Goal: Task Accomplishment & Management: Manage account settings

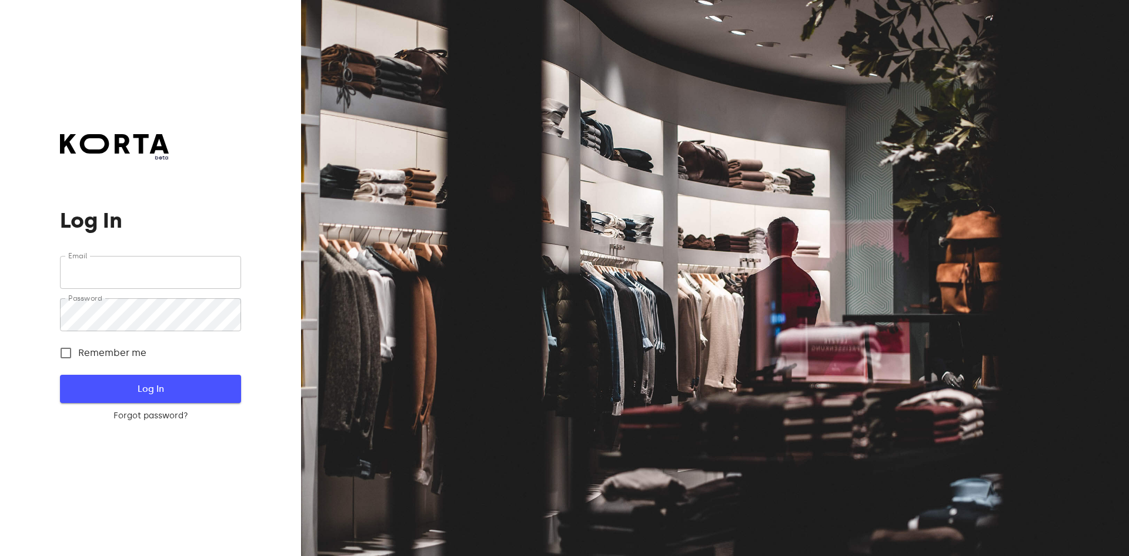
type input "[EMAIL_ADDRESS][DOMAIN_NAME]"
click at [167, 382] on span "Log In" at bounding box center [150, 388] width 143 height 15
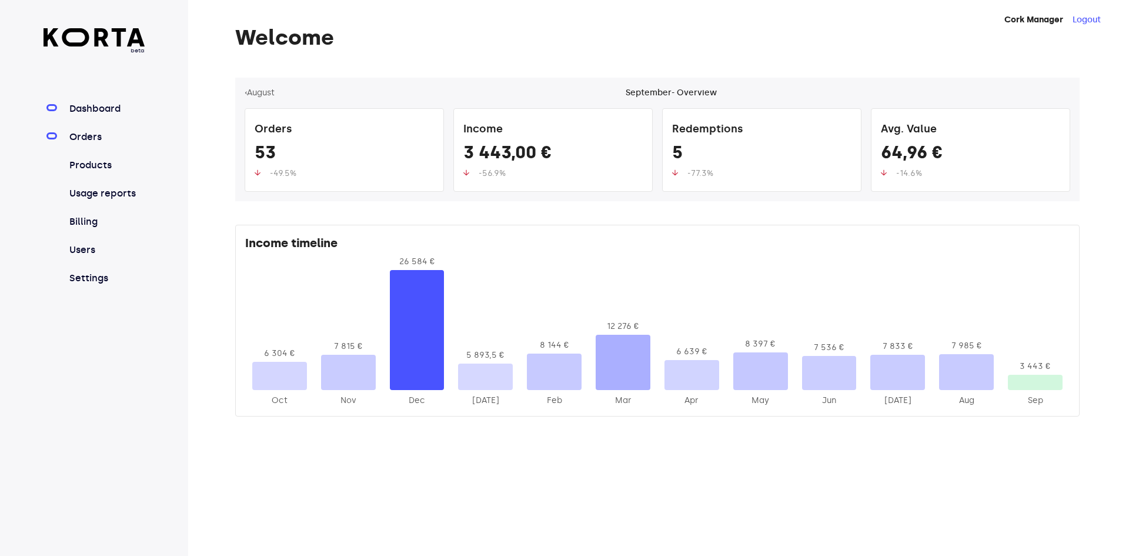
click at [89, 136] on link "Orders" at bounding box center [106, 137] width 78 height 14
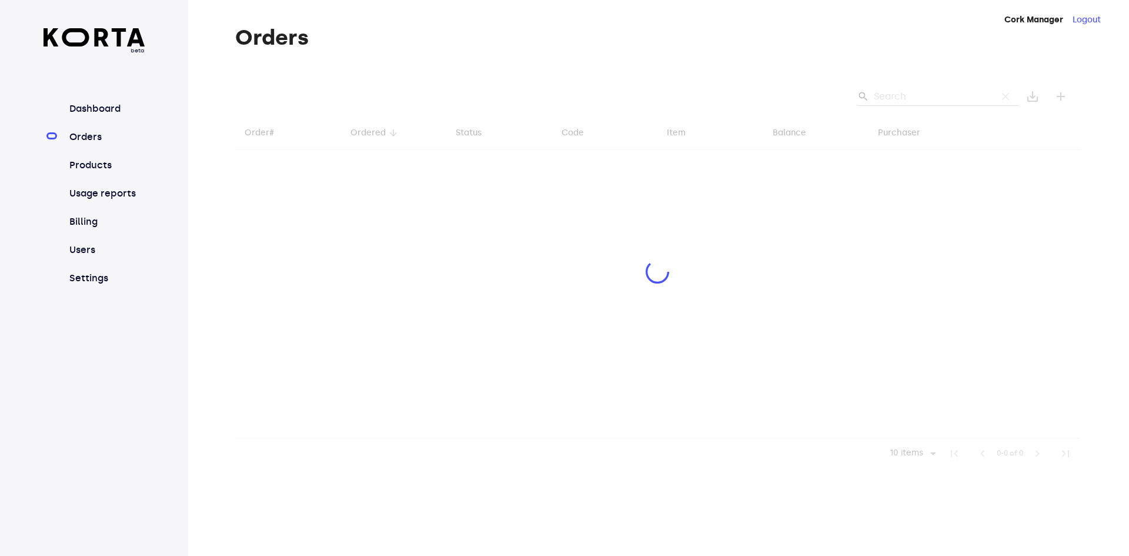
click at [917, 93] on div at bounding box center [657, 273] width 845 height 391
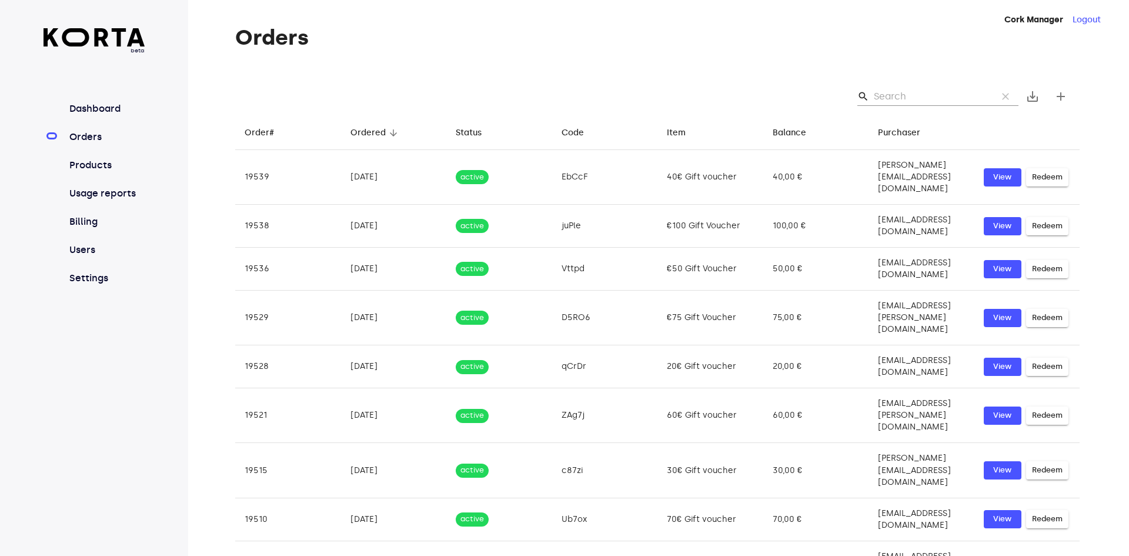
click at [905, 100] on input "Search" at bounding box center [931, 96] width 114 height 19
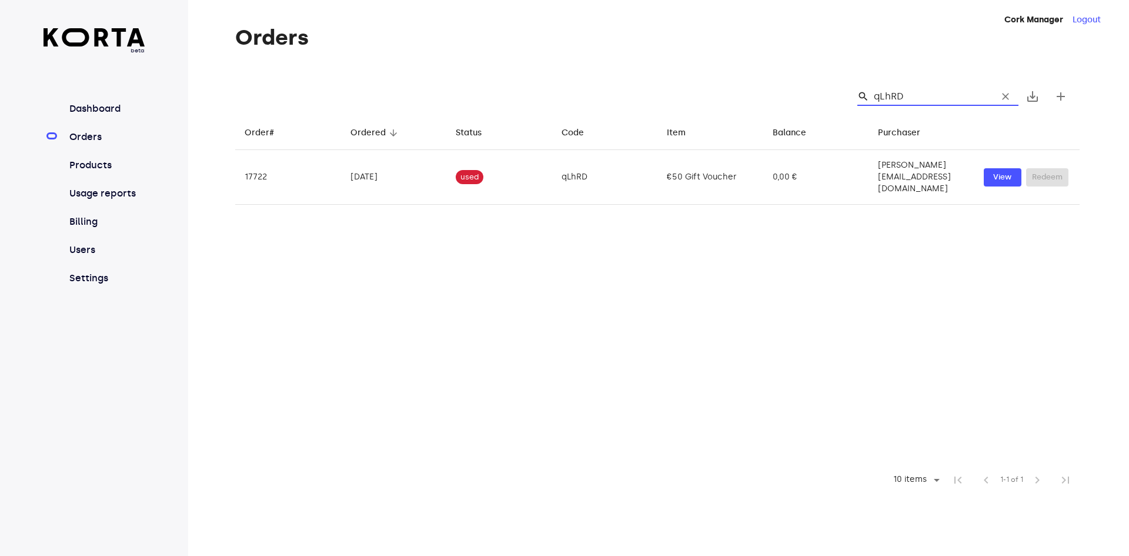
click at [905, 100] on input "qLhRD" at bounding box center [931, 96] width 114 height 19
type input "qLhRD"
click at [122, 136] on link "Orders" at bounding box center [106, 137] width 78 height 14
click at [1010, 99] on span "clear" at bounding box center [1006, 97] width 12 height 12
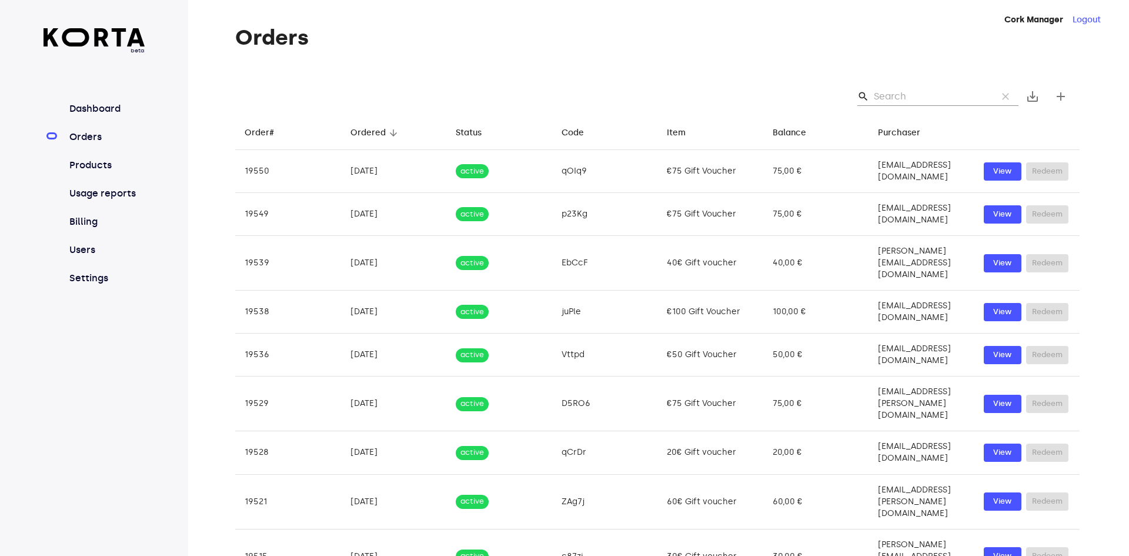
click at [717, 9] on div "Cork Manager Logout Orders search clear save_alt add Order# arrow_downward Orde…" at bounding box center [658, 328] width 941 height 657
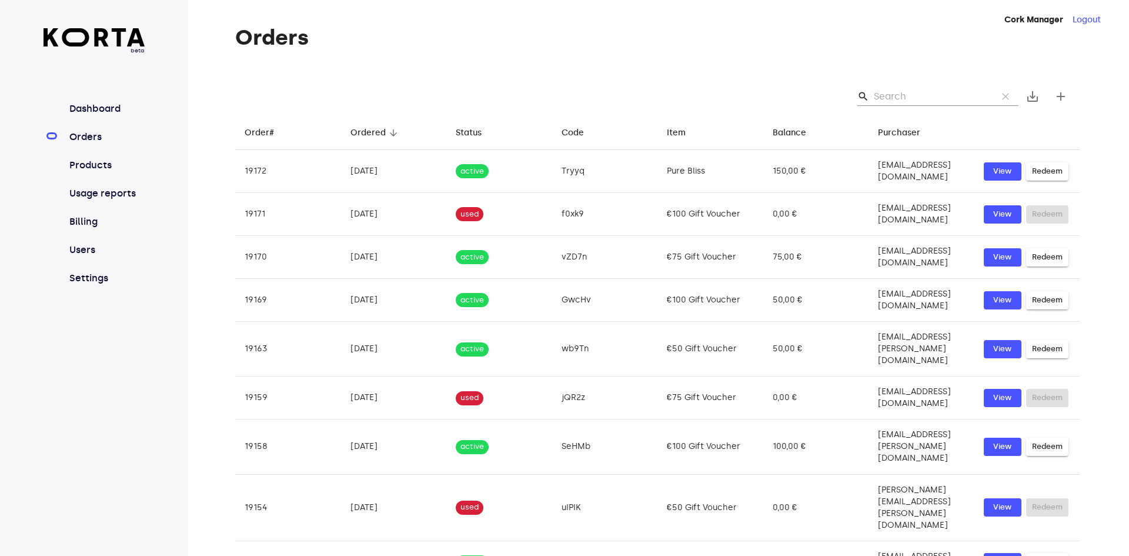
click at [388, 136] on span "arrow_downward" at bounding box center [393, 133] width 11 height 11
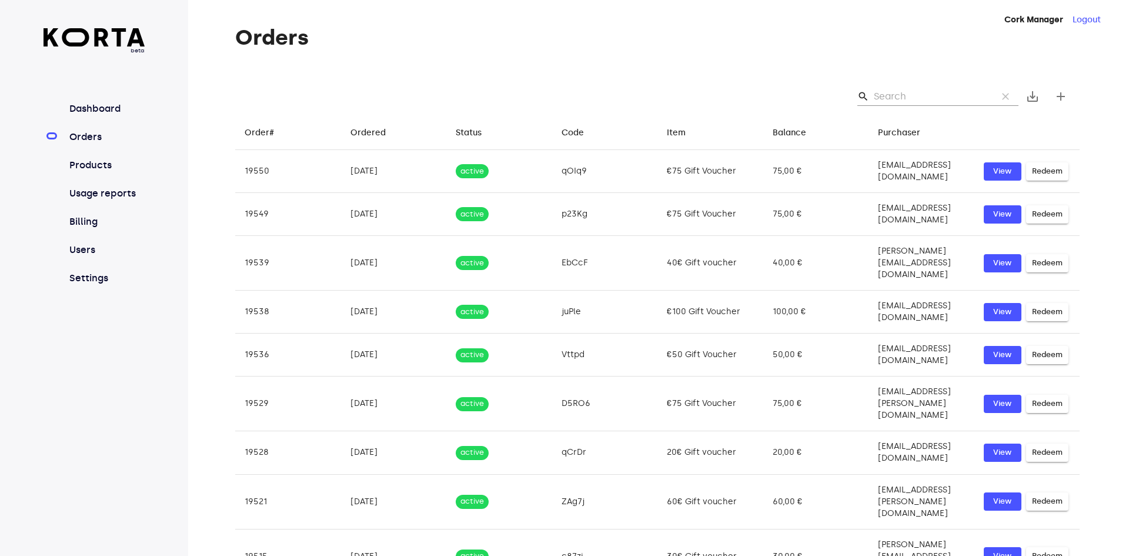
click at [353, 142] on th "Ordered arrow_downward" at bounding box center [394, 132] width 106 height 35
click at [366, 131] on div "Ordered" at bounding box center [368, 133] width 35 height 14
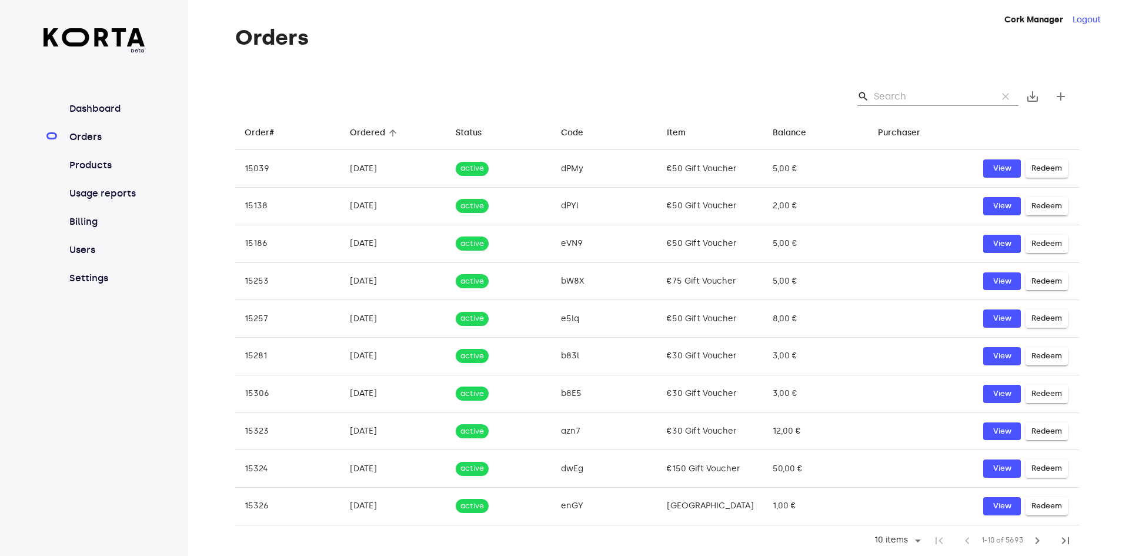
click at [366, 131] on div "Ordered" at bounding box center [367, 133] width 35 height 14
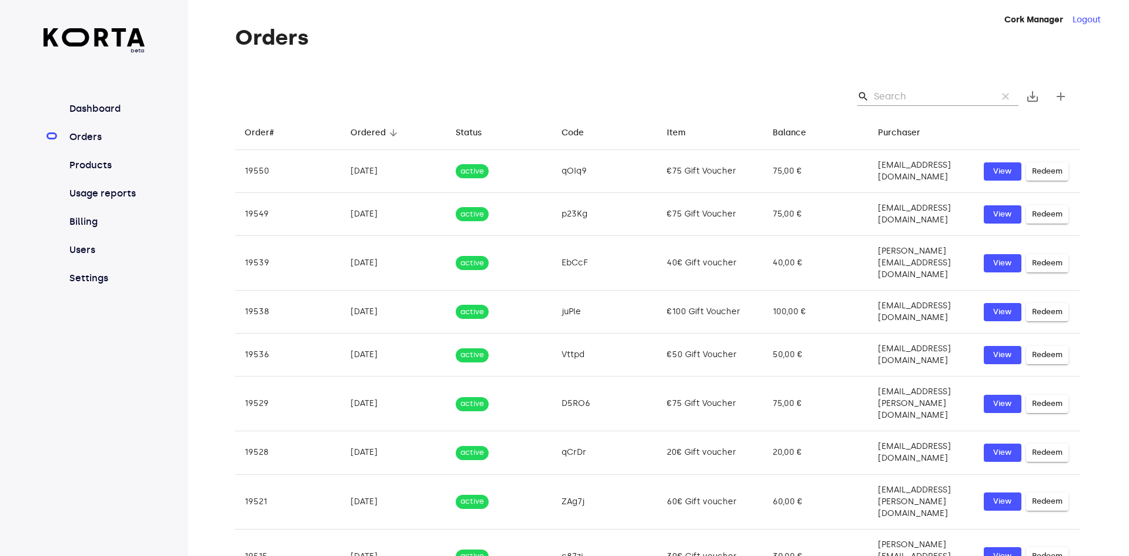
click at [366, 131] on div "Ordered" at bounding box center [368, 133] width 35 height 14
